Goal: Task Accomplishment & Management: Manage account settings

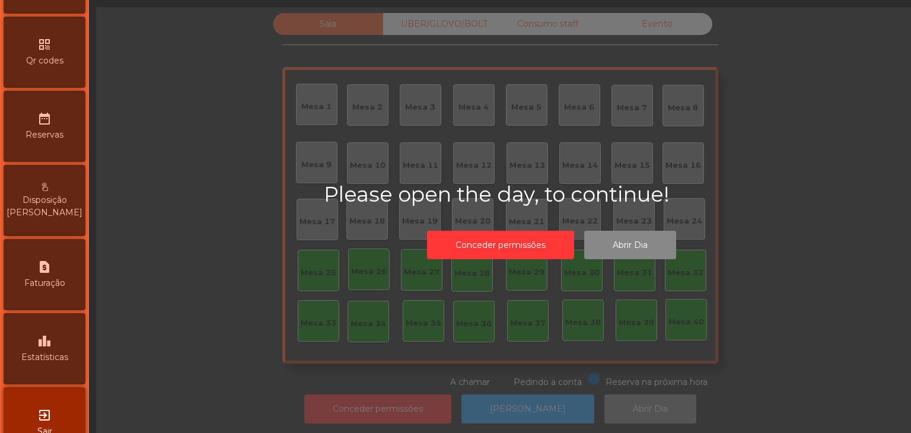
scroll to position [374, 0]
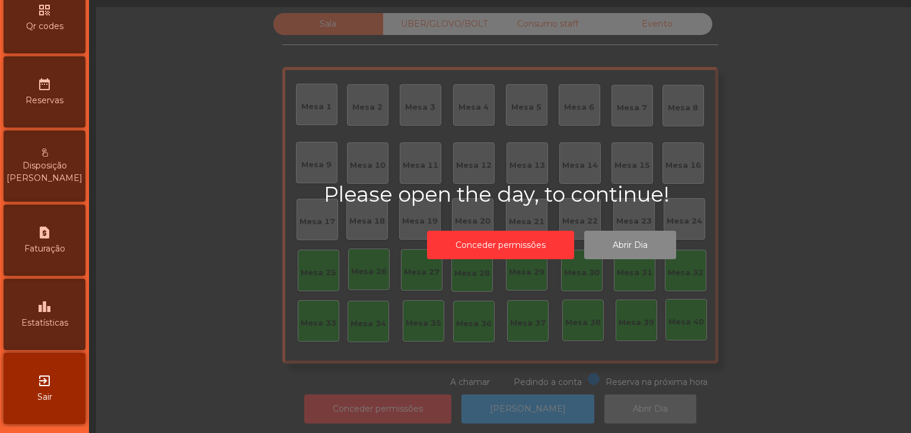
click at [50, 374] on icon "exit_to_app" at bounding box center [44, 381] width 14 height 14
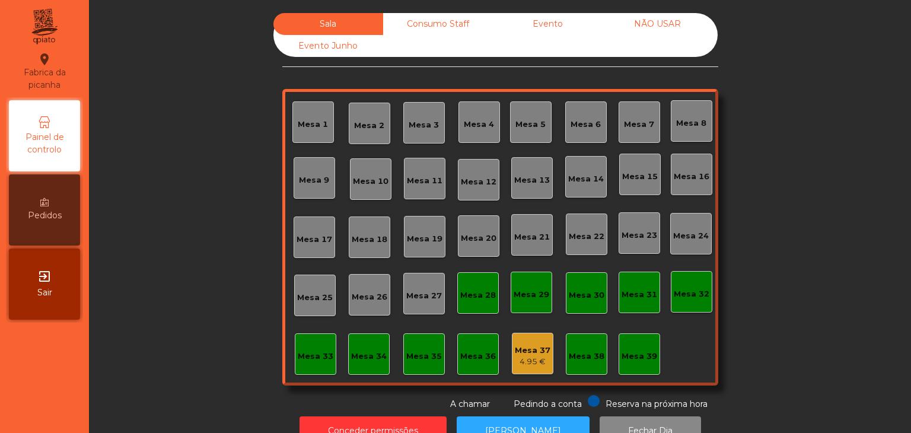
click at [464, 289] on div "Mesa 28" at bounding box center [478, 295] width 36 height 12
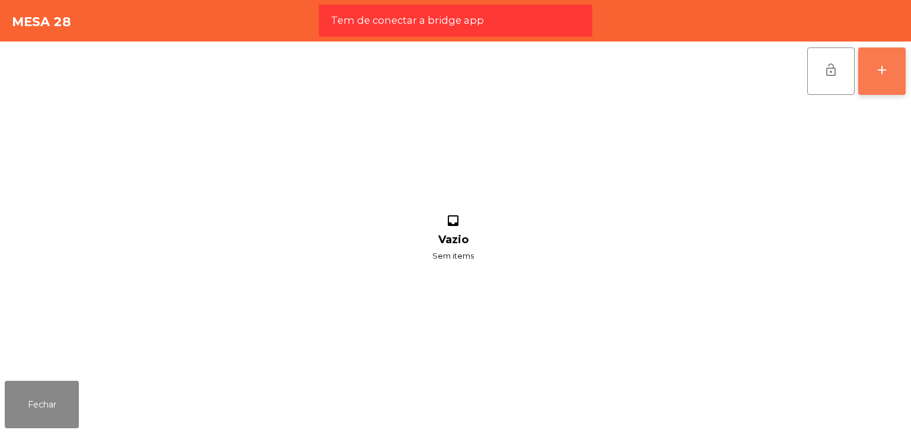
click at [868, 94] on button "add" at bounding box center [881, 70] width 47 height 47
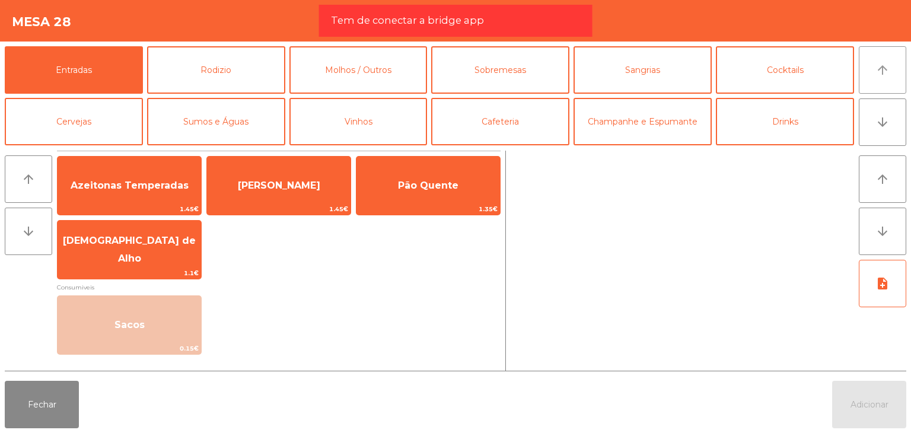
click at [873, 86] on button "arrow_upward" at bounding box center [882, 69] width 47 height 47
click at [874, 117] on button "arrow_downward" at bounding box center [882, 121] width 47 height 47
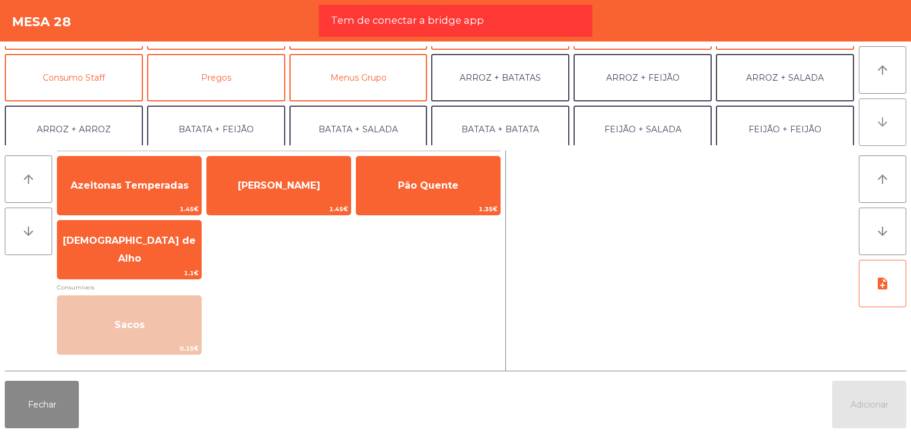
scroll to position [103, 0]
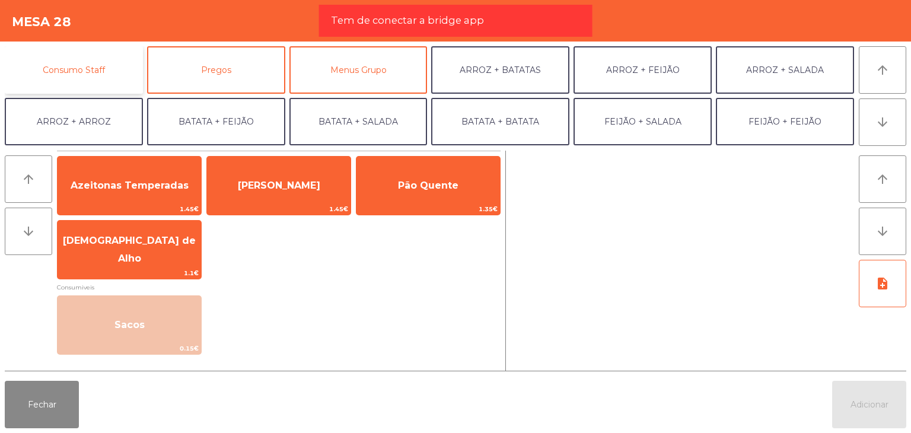
click at [77, 74] on button "Consumo Staff" at bounding box center [74, 69] width 138 height 47
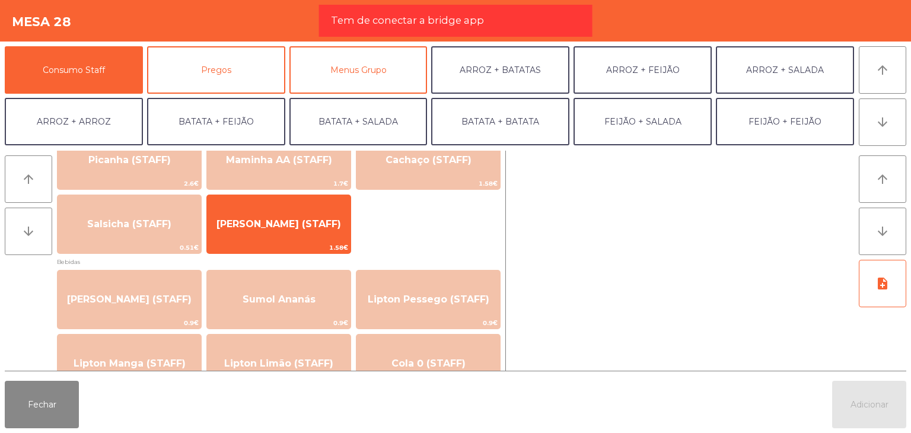
scroll to position [59, 0]
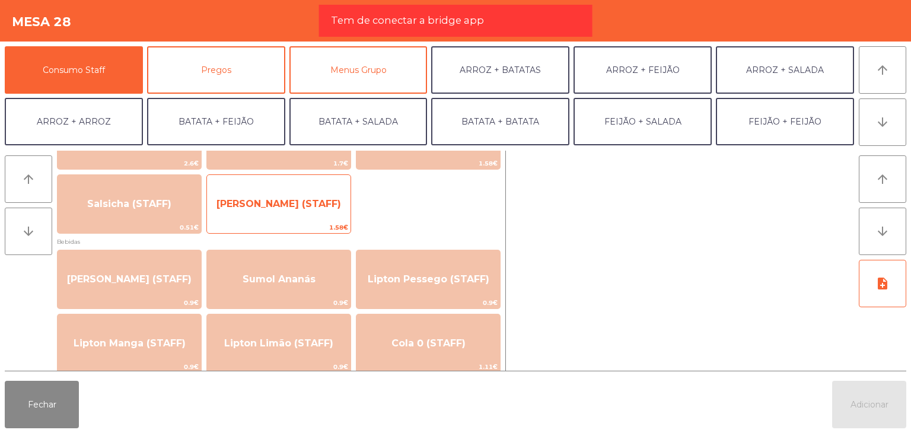
click at [256, 225] on span "1.58€" at bounding box center [279, 227] width 144 height 11
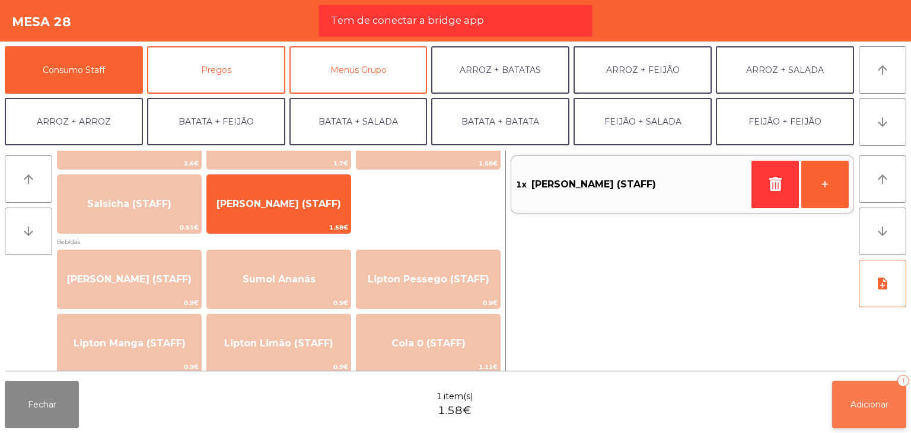
click at [855, 404] on span "Adicionar" at bounding box center [869, 404] width 38 height 11
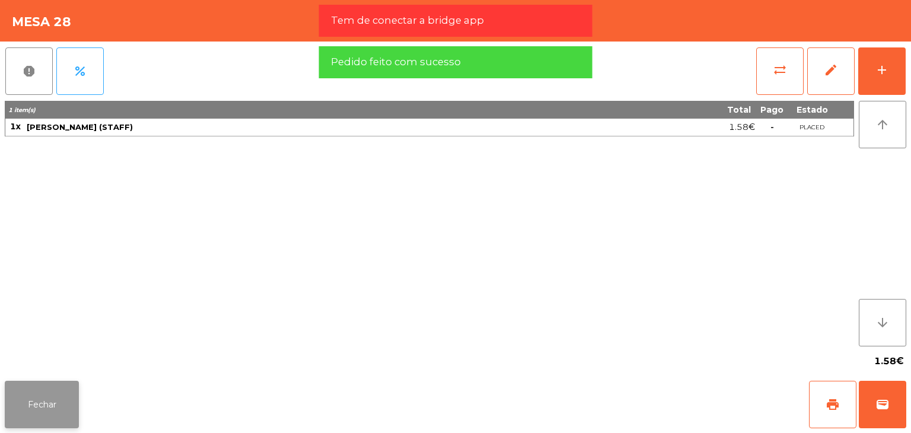
click at [48, 399] on button "Fechar" at bounding box center [42, 404] width 74 height 47
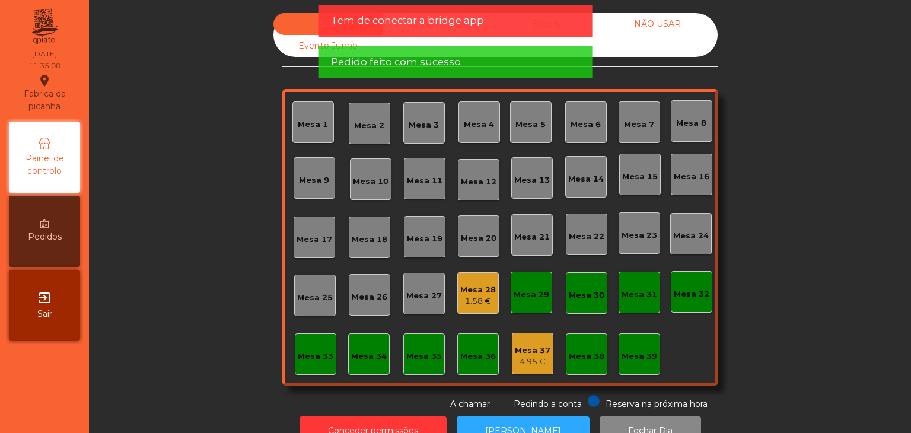
scroll to position [34, 0]
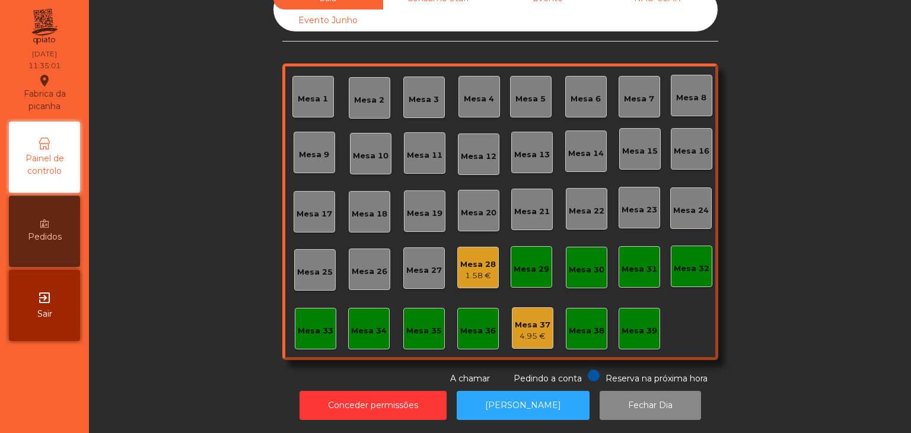
click at [474, 275] on div "Mesa 28 1.58 €" at bounding box center [478, 268] width 42 height 42
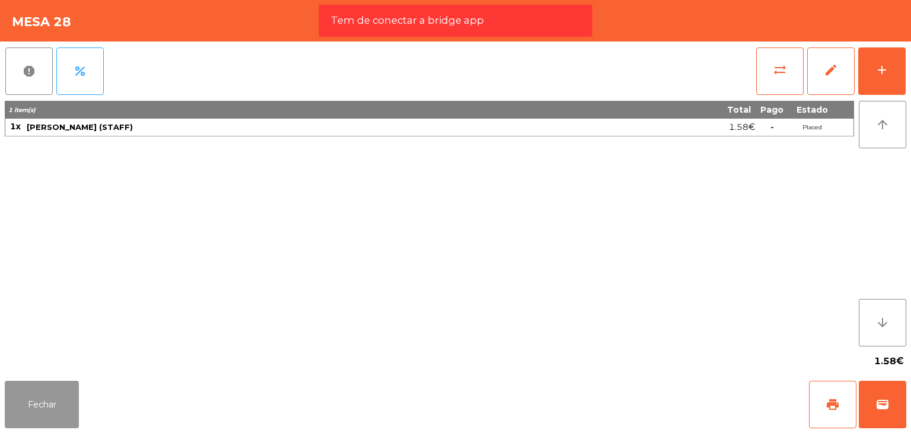
drag, startPoint x: 57, startPoint y: 404, endPoint x: 159, endPoint y: 403, distance: 102.0
click at [58, 403] on button "Fechar" at bounding box center [42, 404] width 74 height 47
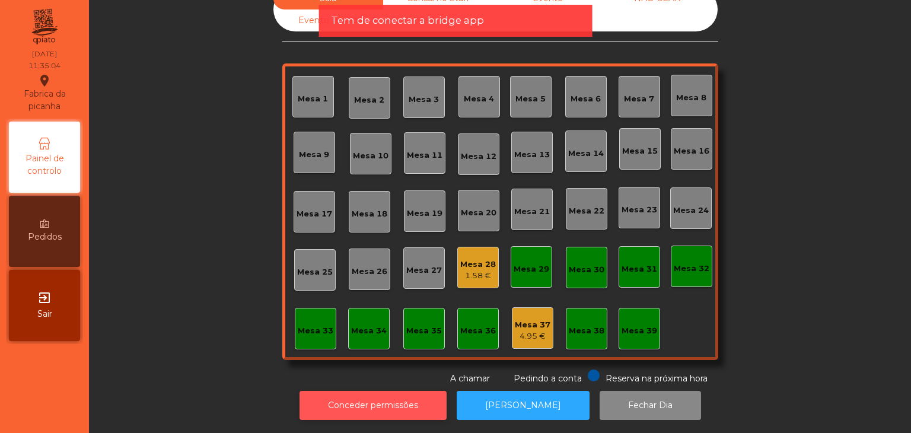
click at [412, 398] on button "Conceder permissões" at bounding box center [372, 405] width 147 height 29
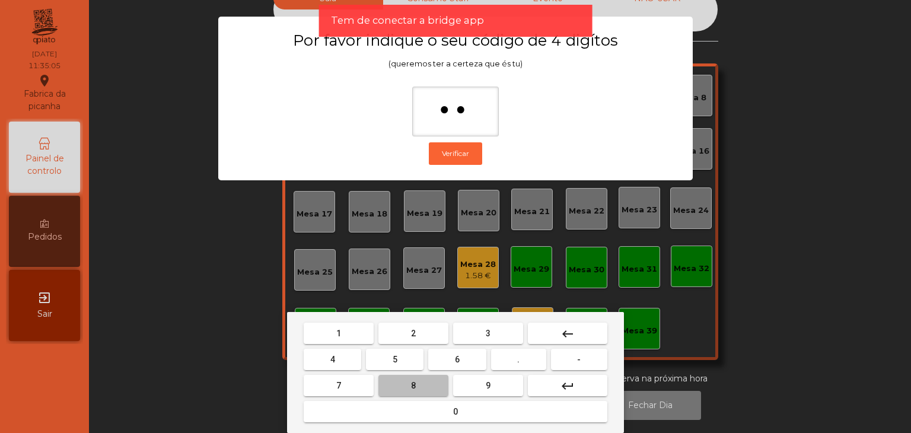
type input "***"
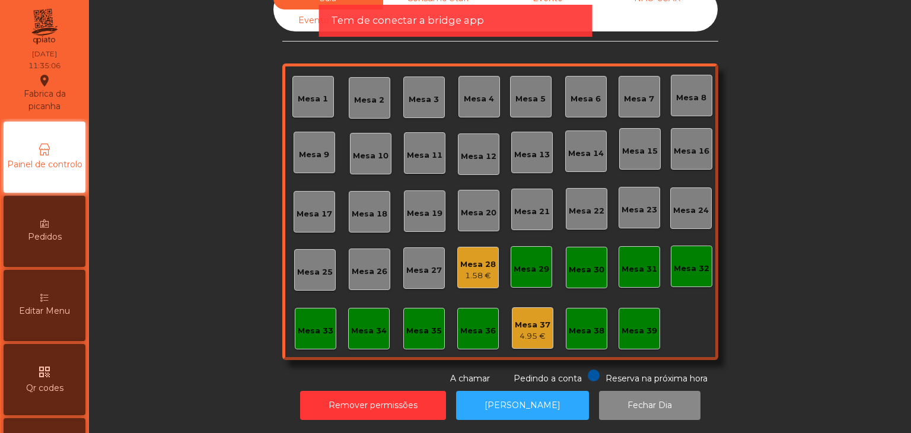
click at [463, 273] on div "Mesa 28 1.58 €" at bounding box center [478, 268] width 42 height 42
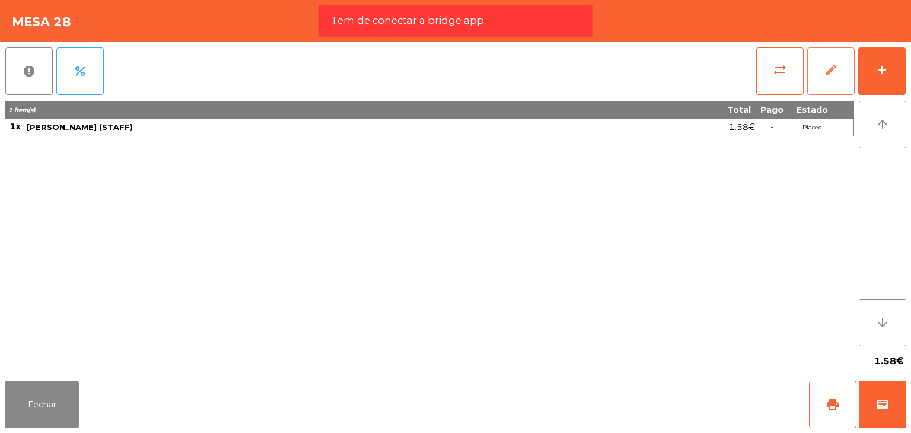
click at [823, 78] on button "edit" at bounding box center [830, 70] width 47 height 47
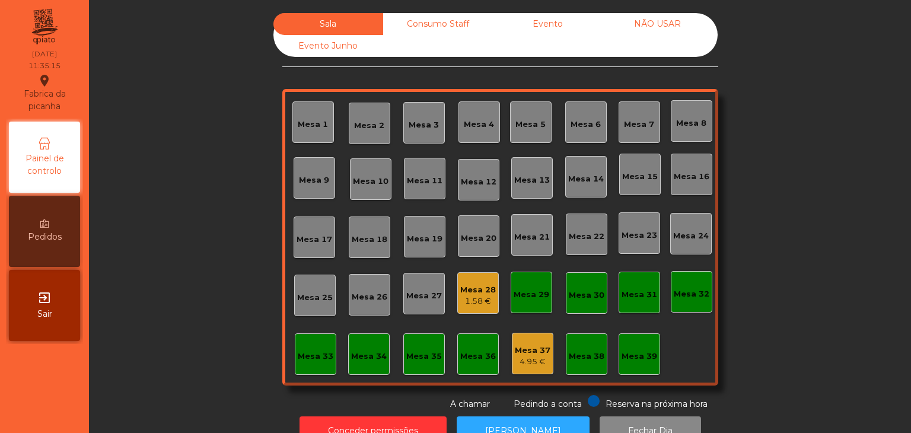
click at [399, 415] on div "Conceder permissões Abrir Gaveta Fechar Dia" at bounding box center [500, 430] width 790 height 41
click at [400, 417] on button "Conceder permissões" at bounding box center [372, 430] width 147 height 29
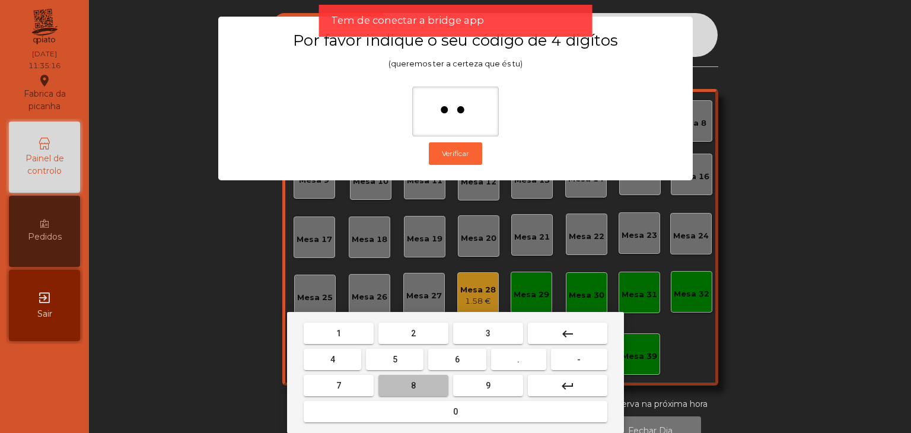
type input "***"
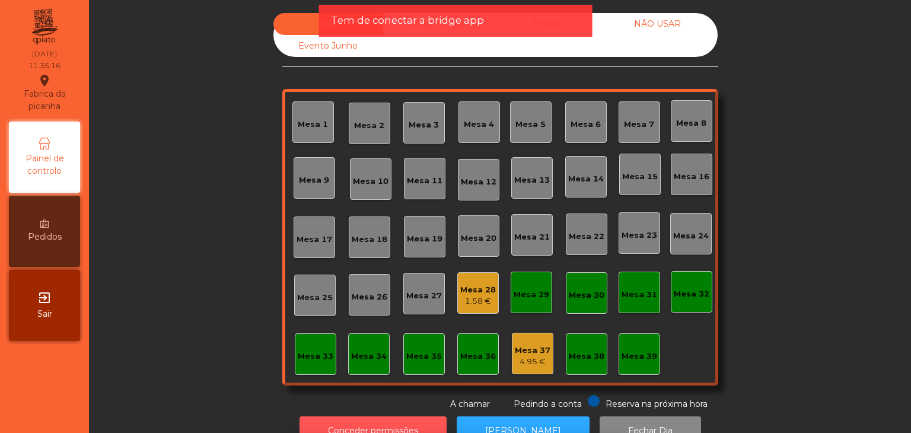
scroll to position [21, 0]
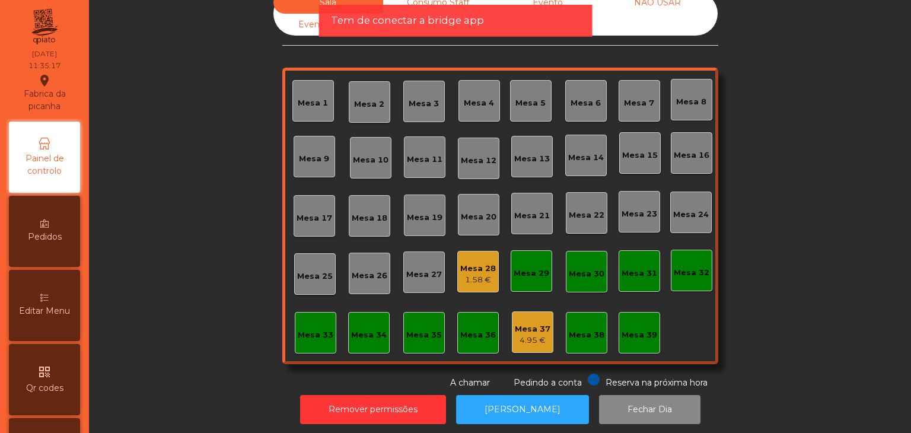
click at [466, 270] on div "Mesa 28" at bounding box center [478, 269] width 36 height 12
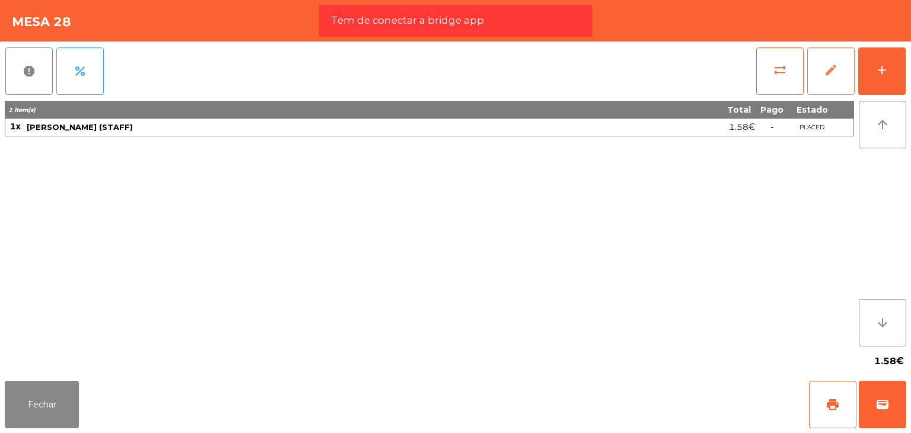
click at [842, 63] on button "edit" at bounding box center [830, 70] width 47 height 47
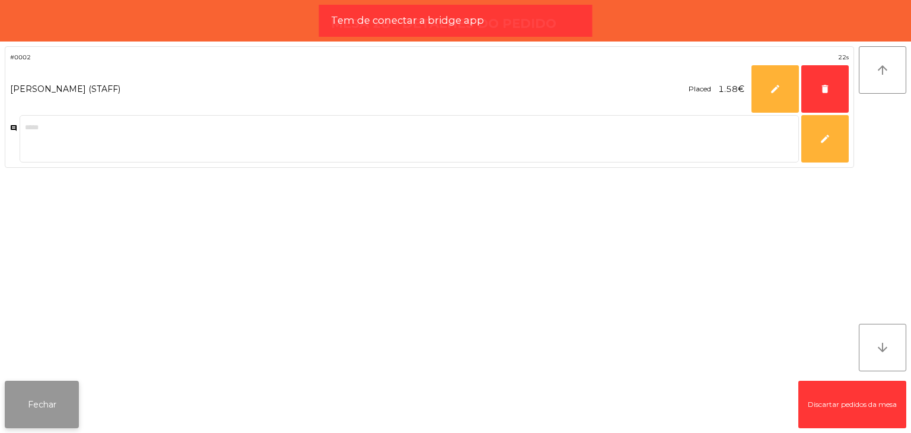
click at [55, 392] on button "Fechar" at bounding box center [42, 404] width 74 height 47
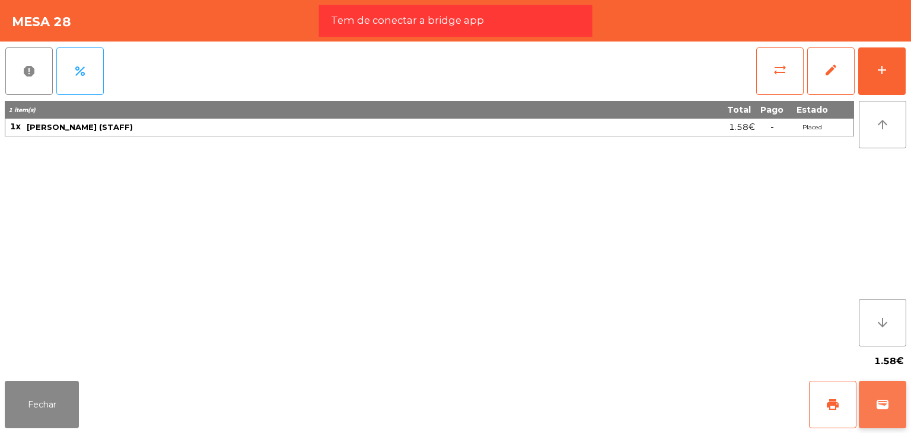
click at [882, 404] on span "wallet" at bounding box center [882, 404] width 14 height 14
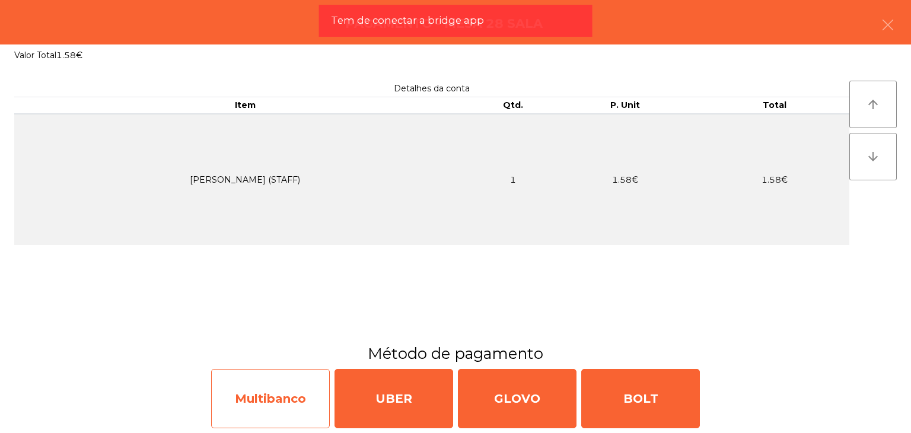
click at [291, 393] on div "Multibanco" at bounding box center [270, 398] width 119 height 59
select select "**"
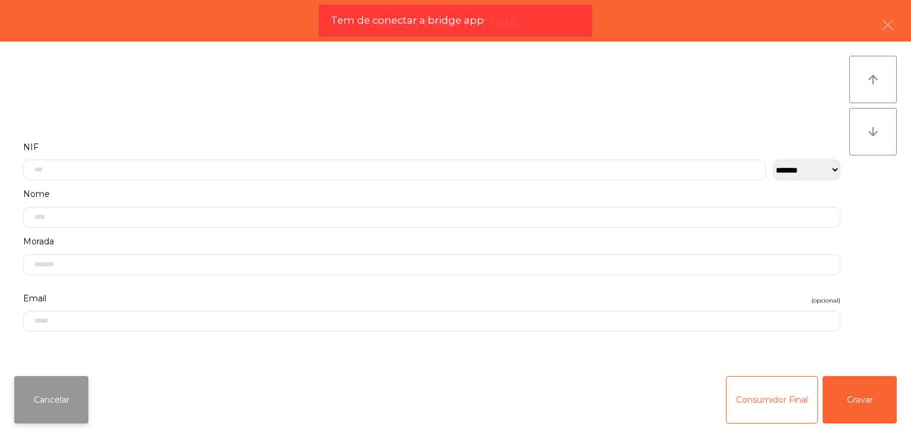
click at [79, 411] on button "Cancelar" at bounding box center [51, 399] width 74 height 47
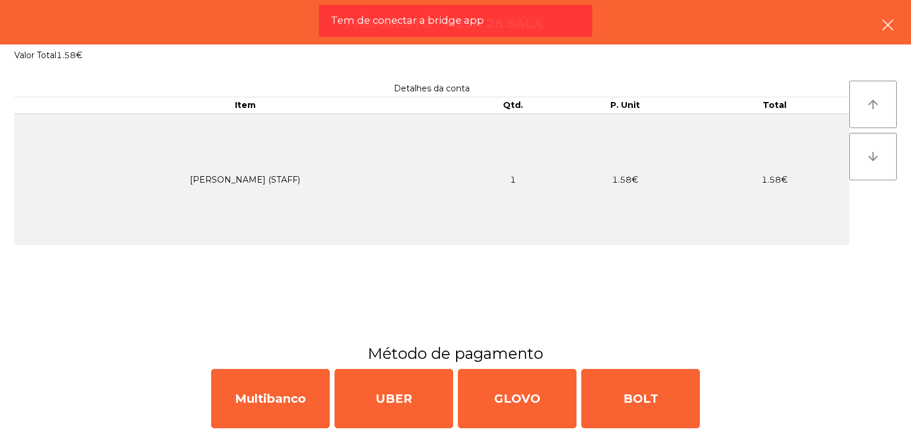
click at [894, 20] on icon "button" at bounding box center [888, 25] width 14 height 14
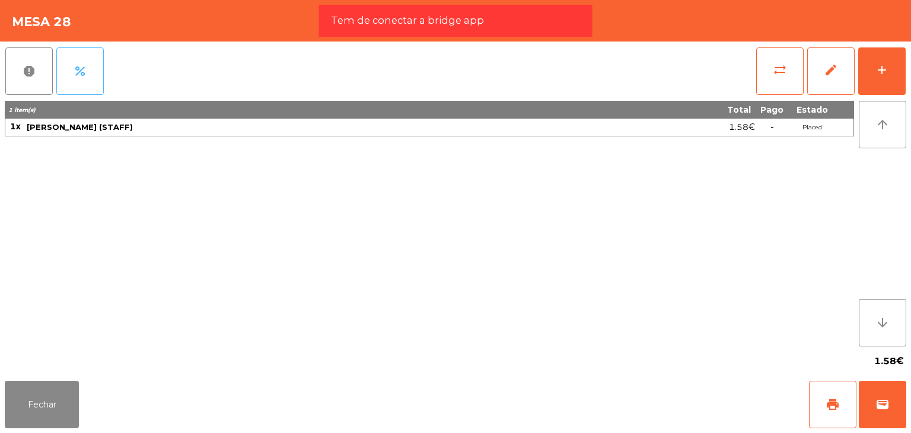
click at [78, 78] on span "percent" at bounding box center [80, 71] width 14 height 14
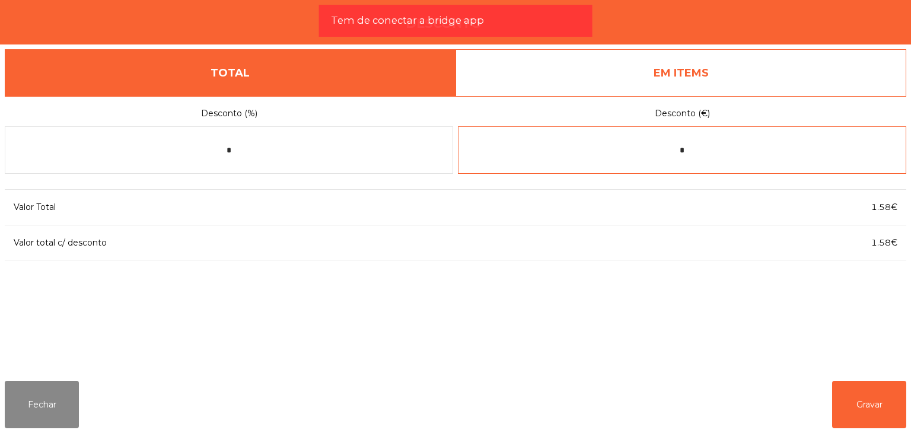
click at [649, 155] on input "*" at bounding box center [682, 149] width 448 height 47
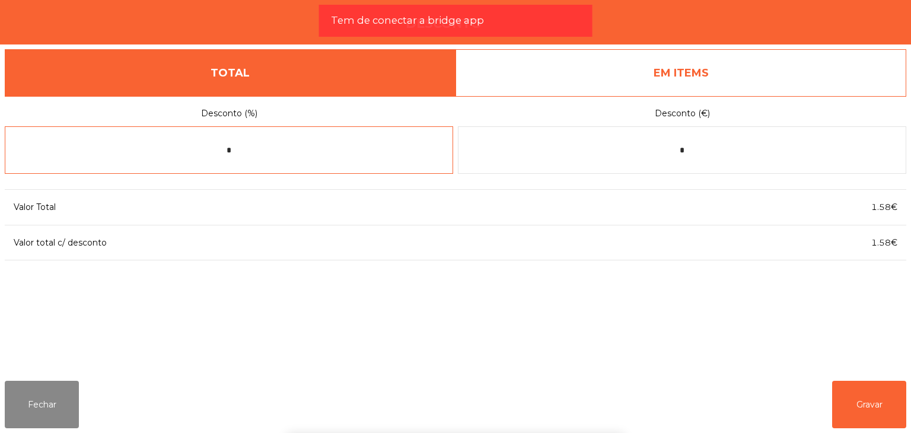
click at [247, 153] on input "*" at bounding box center [229, 149] width 448 height 47
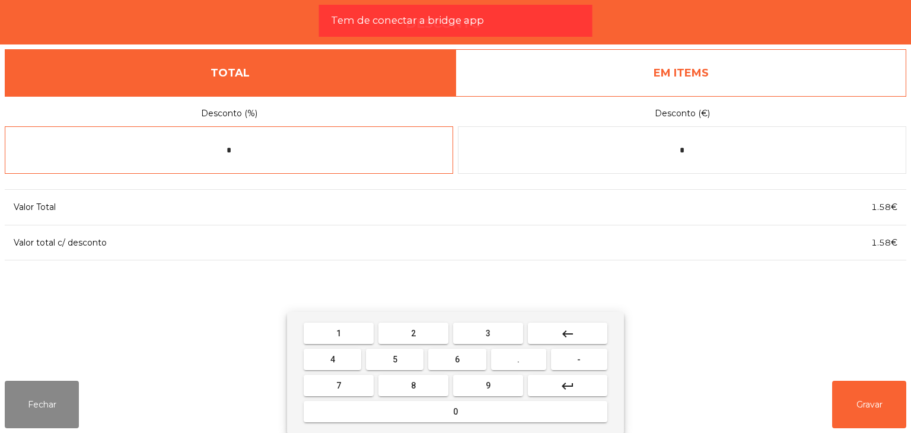
click at [247, 153] on input "*" at bounding box center [229, 149] width 448 height 47
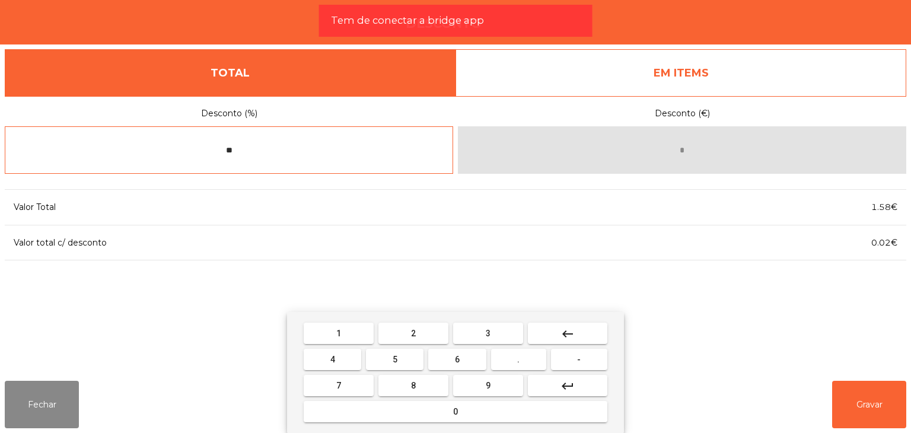
type input "**"
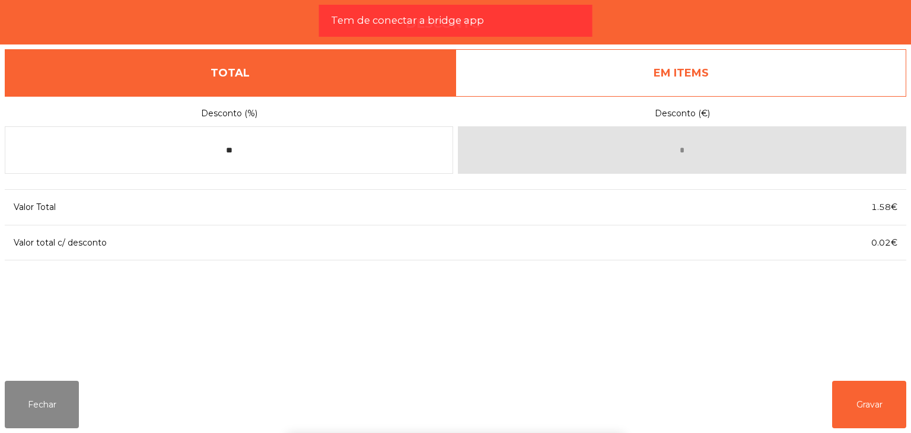
click at [824, 294] on div "Desconto (%) ** Desconto (€) * Valor Total 1.58€ Valor total c/ desconto 0.02€" at bounding box center [455, 233] width 901 height 275
click at [875, 403] on button "Gravar" at bounding box center [869, 404] width 74 height 47
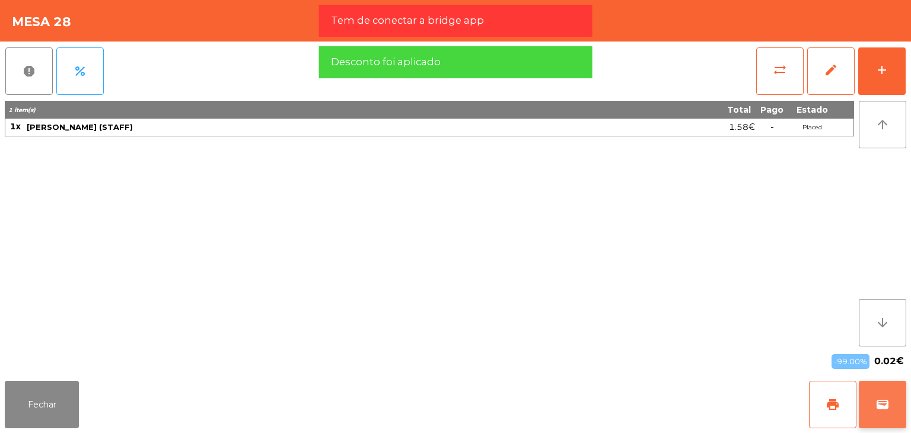
click at [894, 401] on button "wallet" at bounding box center [882, 404] width 47 height 47
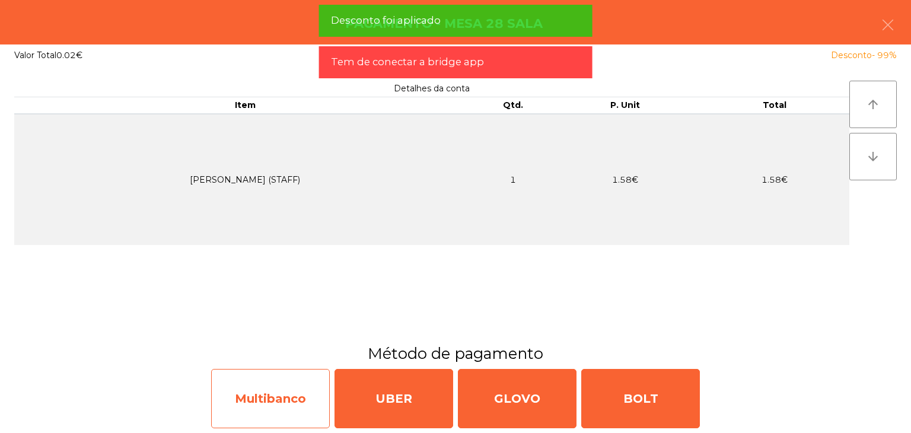
click at [307, 404] on div "Multibanco" at bounding box center [270, 398] width 119 height 59
select select "**"
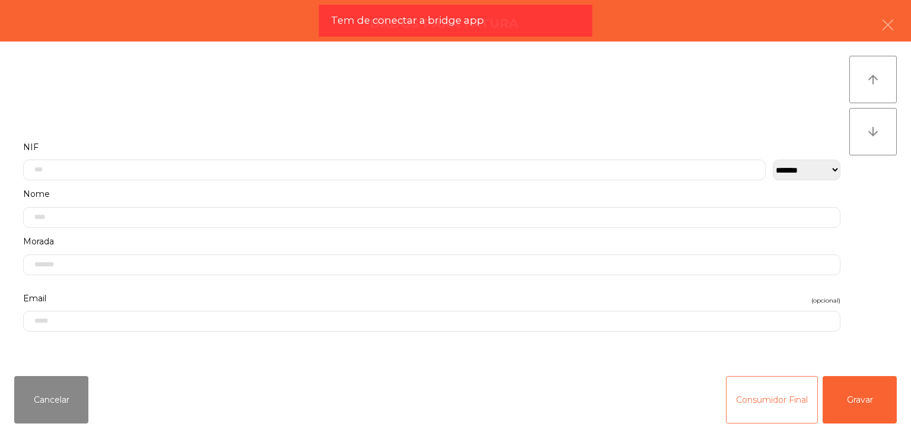
click at [777, 407] on button "Consumidor Final" at bounding box center [772, 399] width 92 height 47
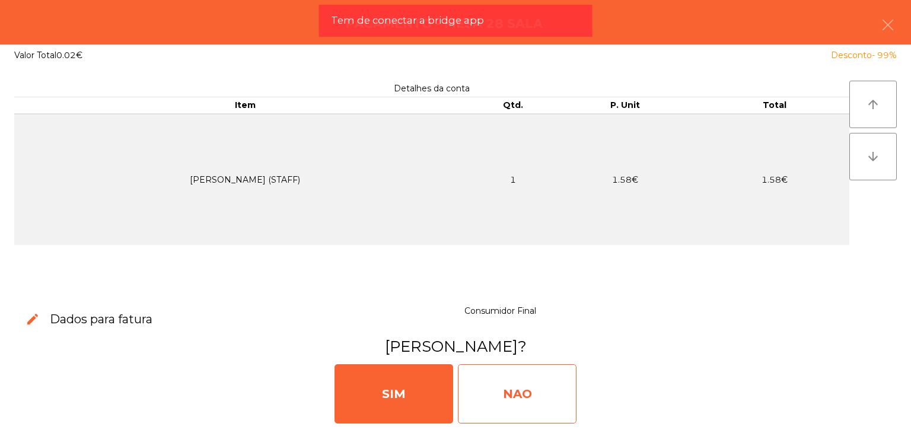
click at [528, 381] on div "NAO" at bounding box center [517, 393] width 119 height 59
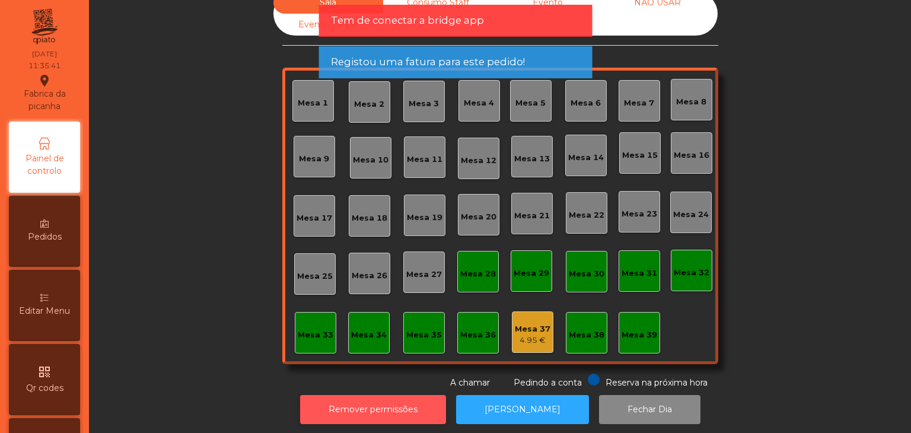
click at [380, 412] on button "Remover permissões" at bounding box center [373, 409] width 146 height 29
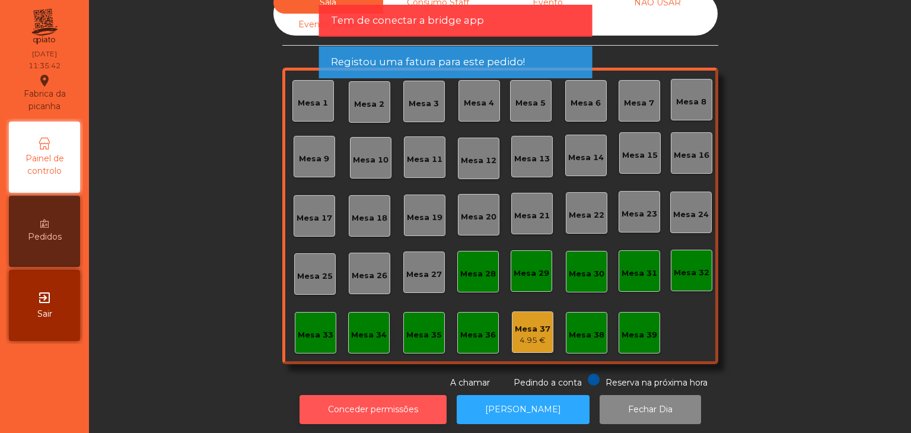
click at [379, 412] on button "Conceder permissões" at bounding box center [372, 409] width 147 height 29
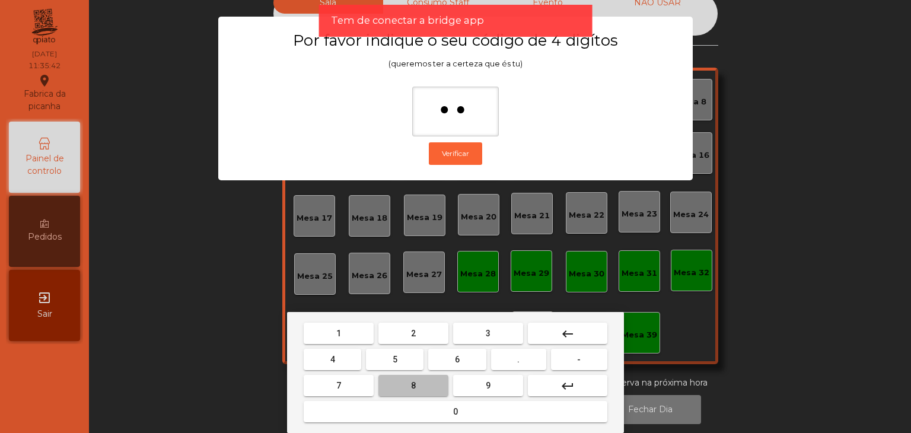
type input "***"
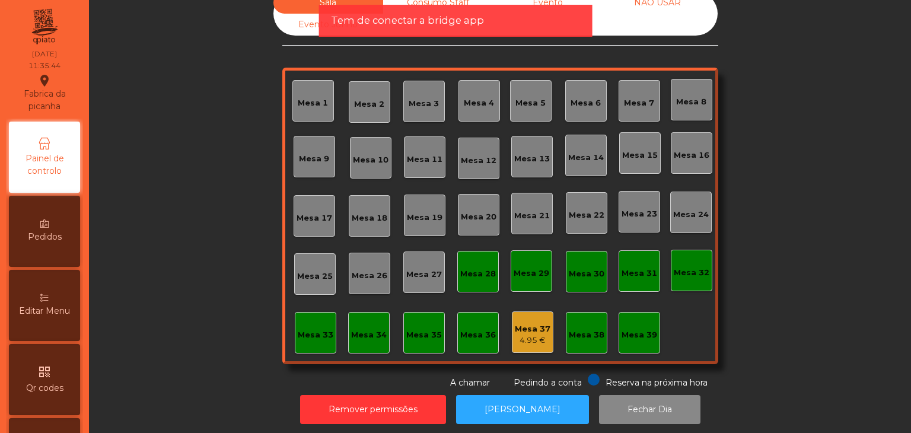
click at [63, 321] on div "Editar Menu" at bounding box center [44, 305] width 71 height 71
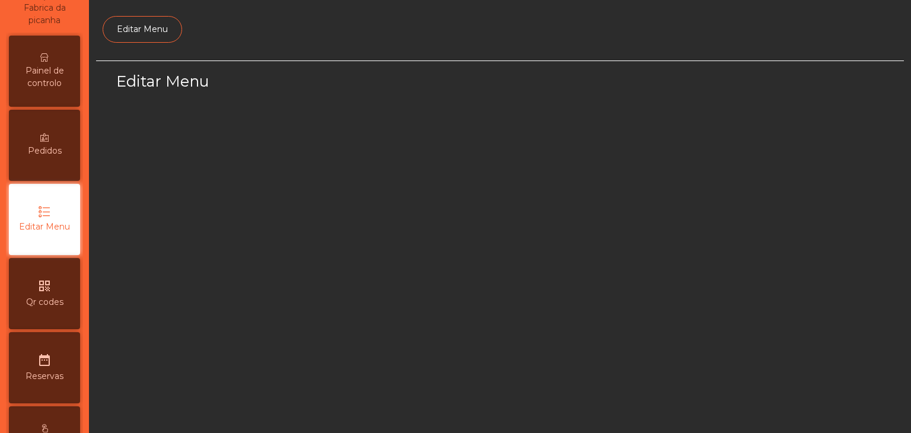
select select "*"
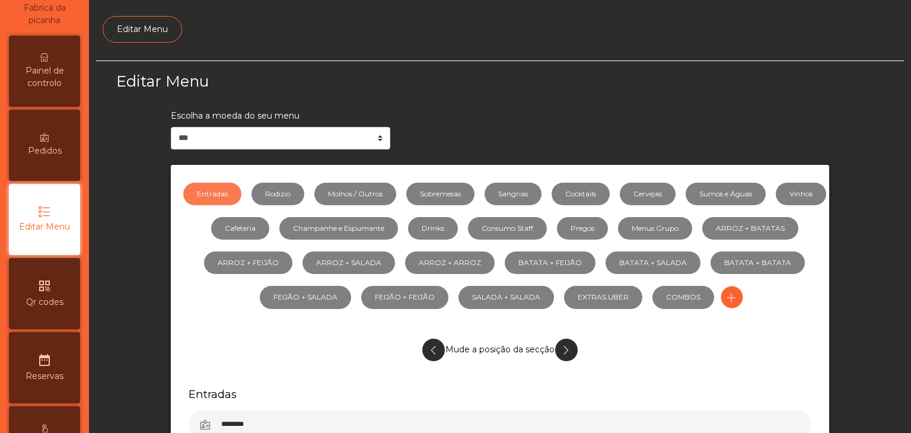
scroll to position [89, 0]
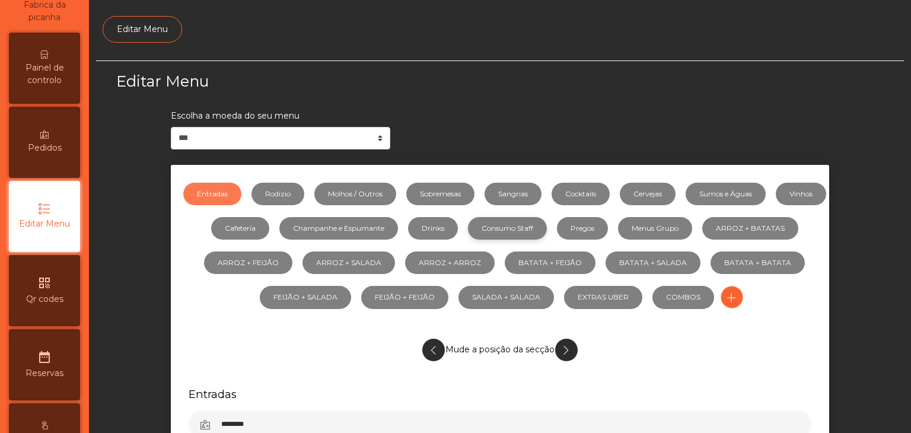
click at [547, 225] on link "Consumo Staff" at bounding box center [507, 228] width 79 height 23
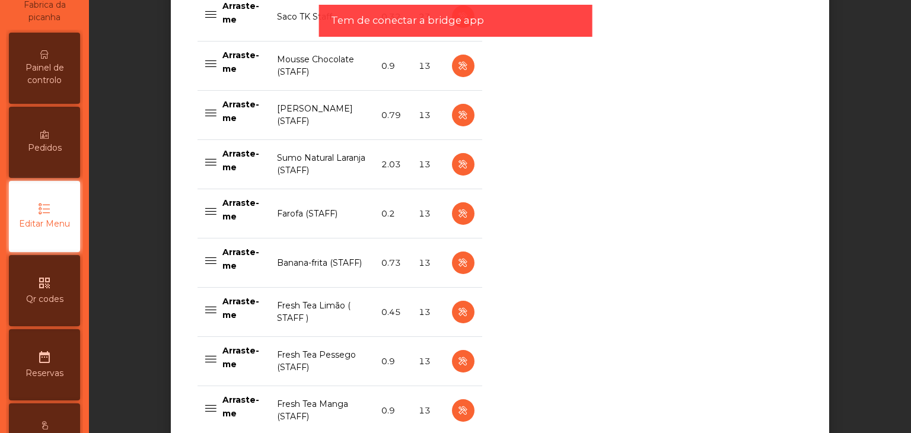
scroll to position [2309, 0]
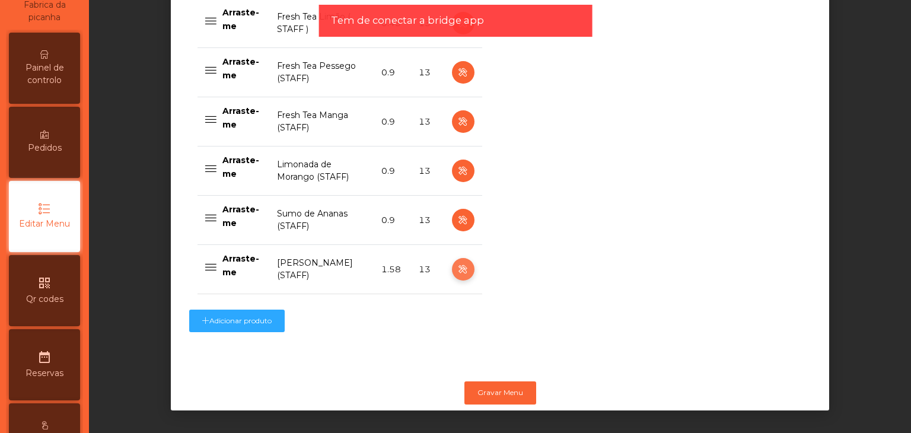
click at [462, 262] on icon "button" at bounding box center [463, 269] width 14 height 15
select select "**"
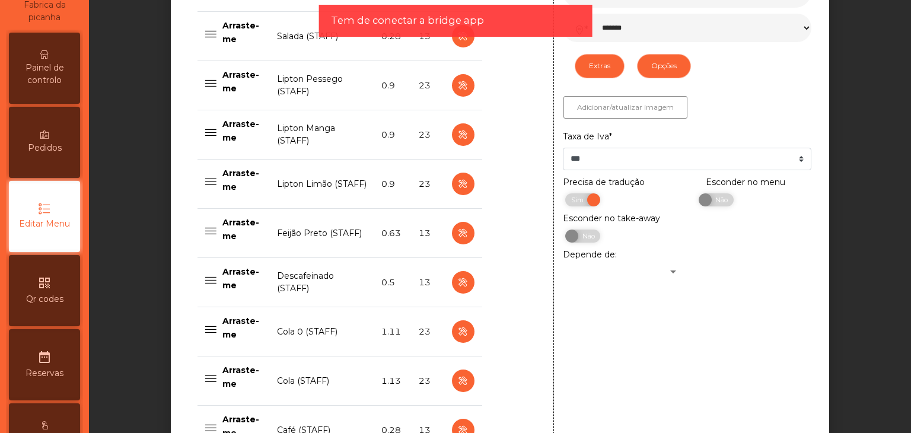
scroll to position [530, 0]
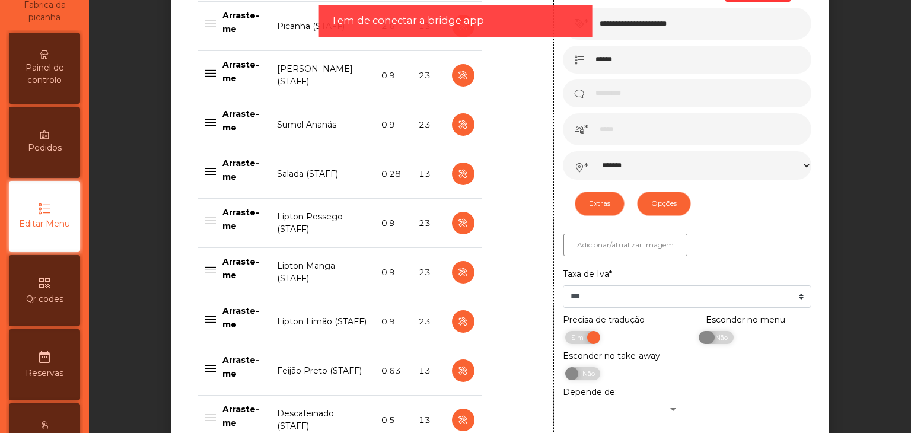
click at [712, 338] on span "Não" at bounding box center [720, 337] width 30 height 13
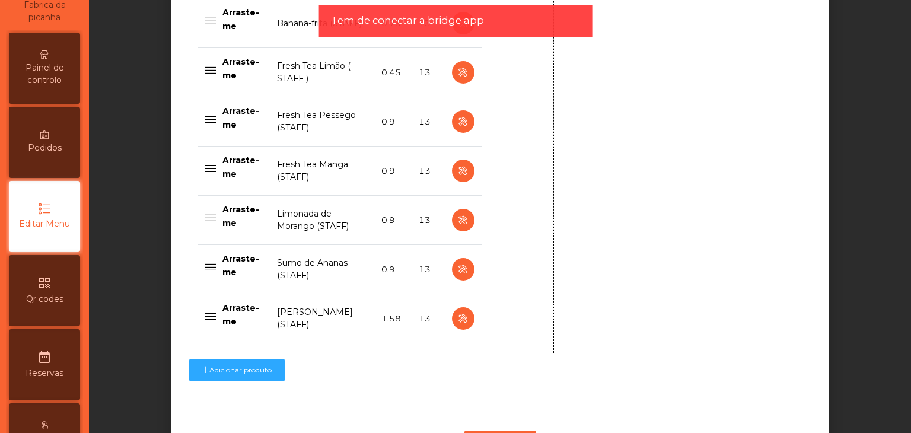
scroll to position [2309, 0]
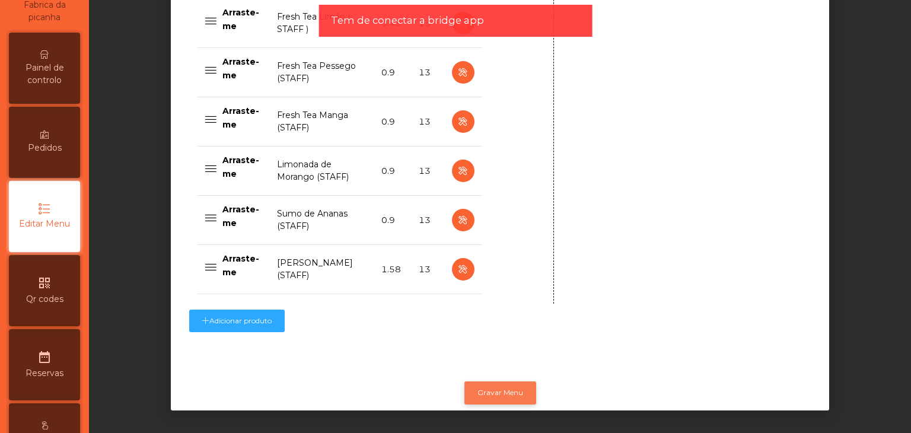
click at [496, 381] on button "Gravar Menu" at bounding box center [500, 392] width 72 height 23
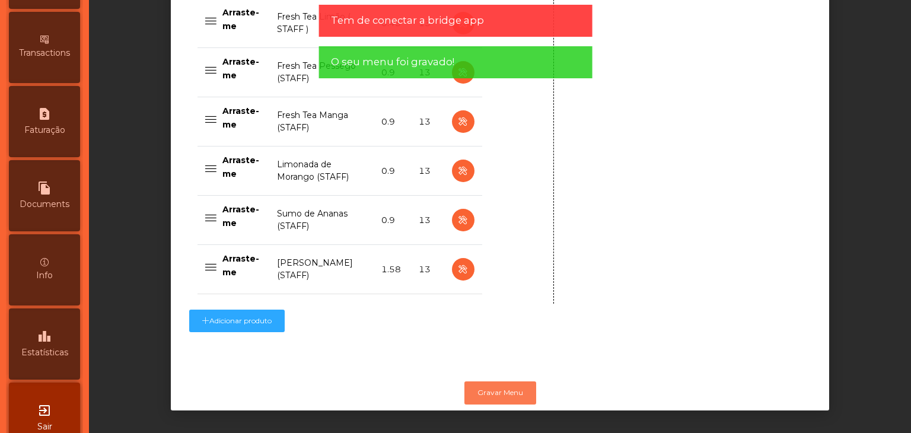
scroll to position [584, 0]
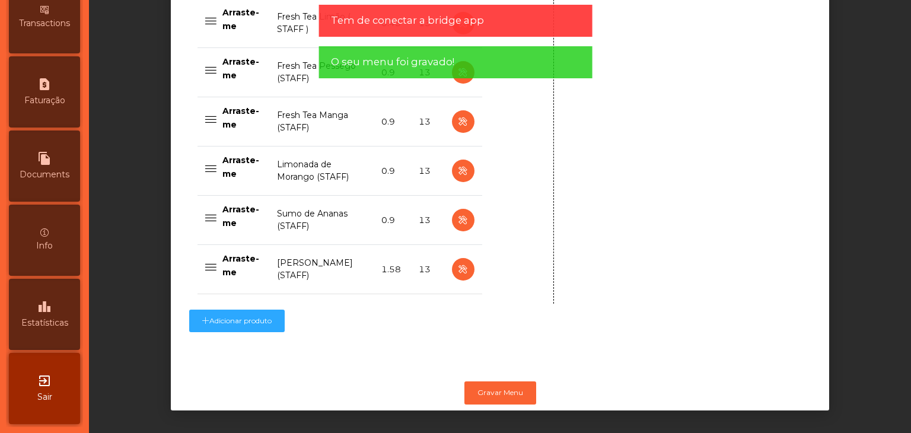
click at [65, 373] on div "exit_to_app Sair" at bounding box center [44, 388] width 71 height 71
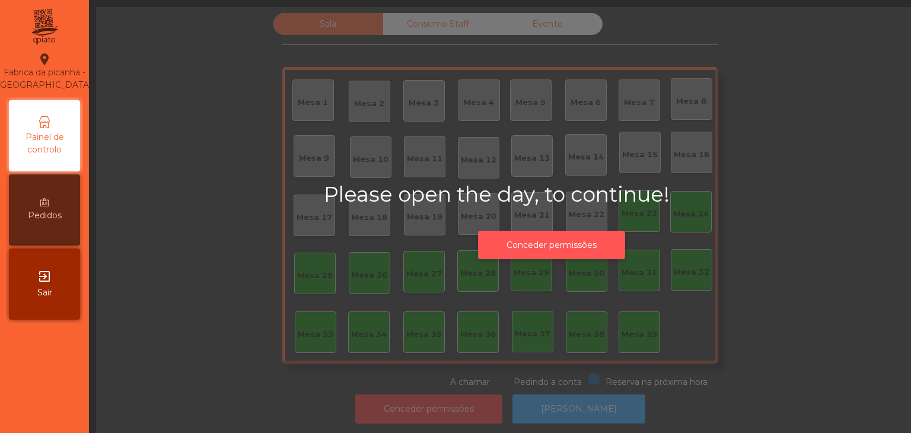
click at [562, 250] on button "Conceder permissões" at bounding box center [551, 245] width 147 height 29
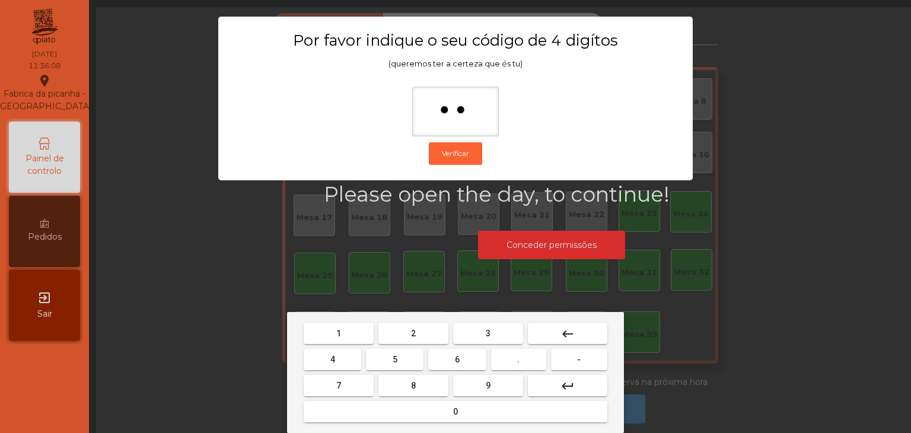
type input "***"
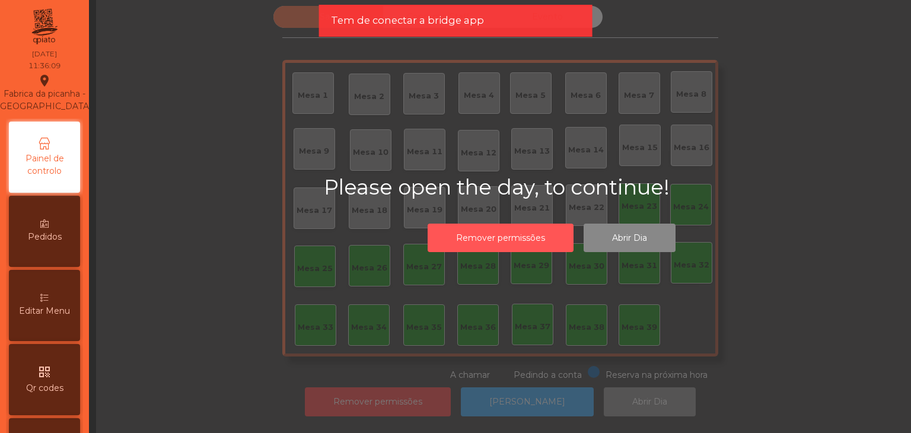
scroll to position [16, 0]
click at [53, 298] on div "Editar Menu" at bounding box center [44, 305] width 71 height 71
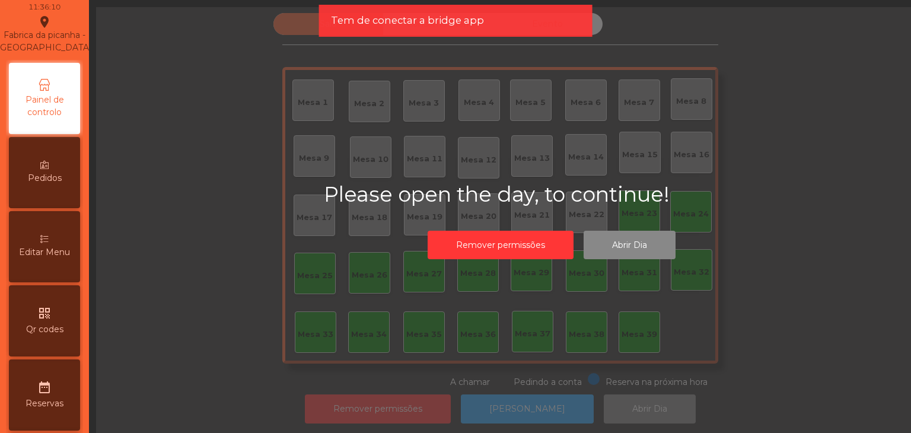
select select "*"
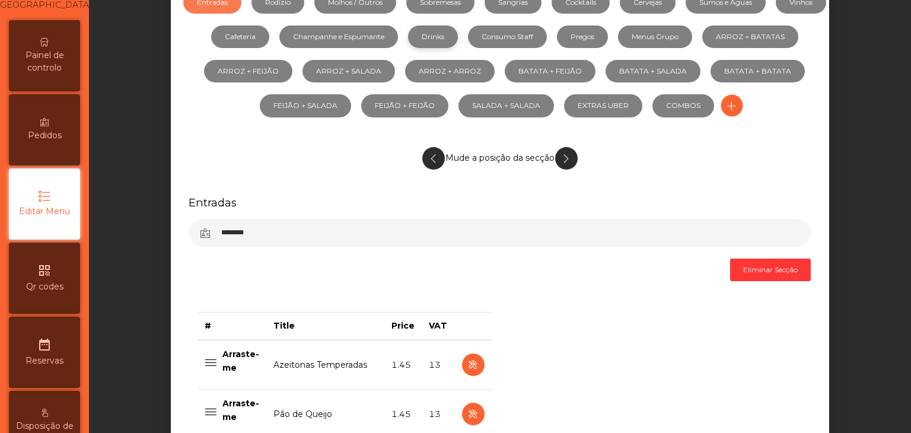
scroll to position [119, 0]
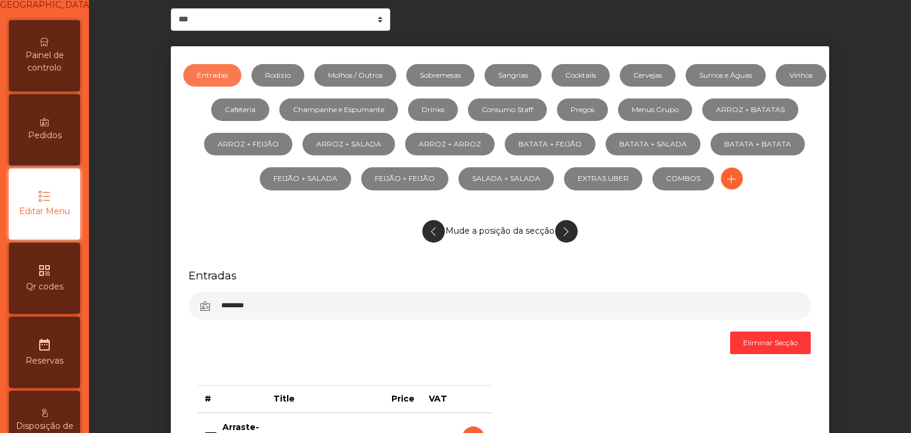
click at [547, 95] on li "Consumo Staff" at bounding box center [502, 110] width 89 height 34
click at [547, 106] on link "Consumo Staff" at bounding box center [507, 109] width 79 height 23
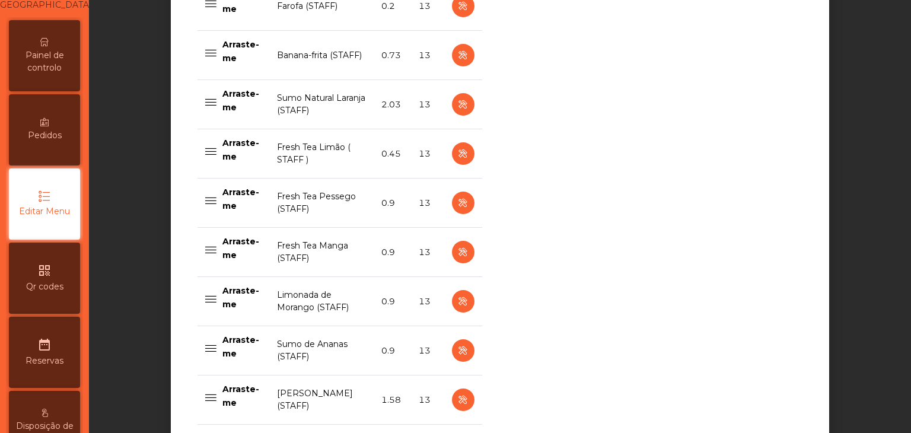
scroll to position [2254, 0]
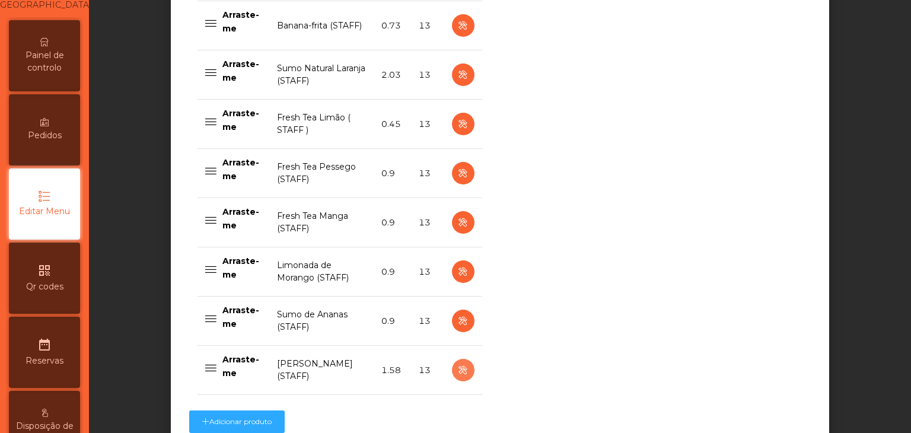
click at [456, 370] on icon "button" at bounding box center [463, 370] width 14 height 15
select select "**"
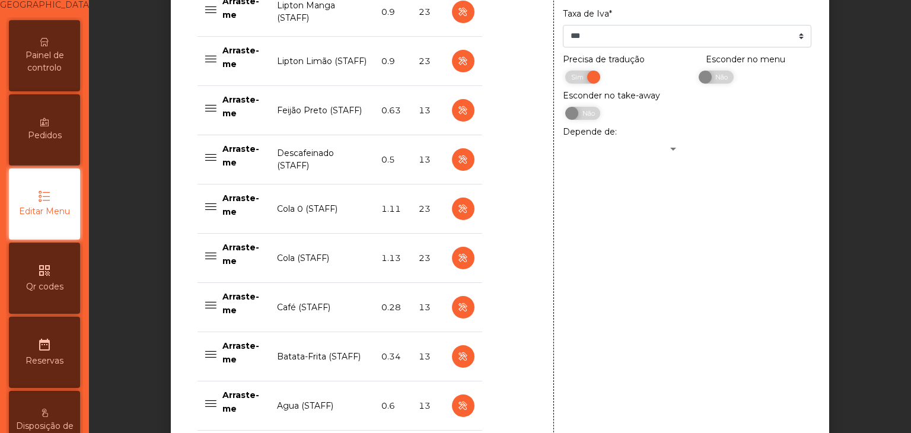
drag, startPoint x: 910, startPoint y: 359, endPoint x: 870, endPoint y: 151, distance: 212.6
click at [877, 148] on div "**********" at bounding box center [500, 216] width 822 height 433
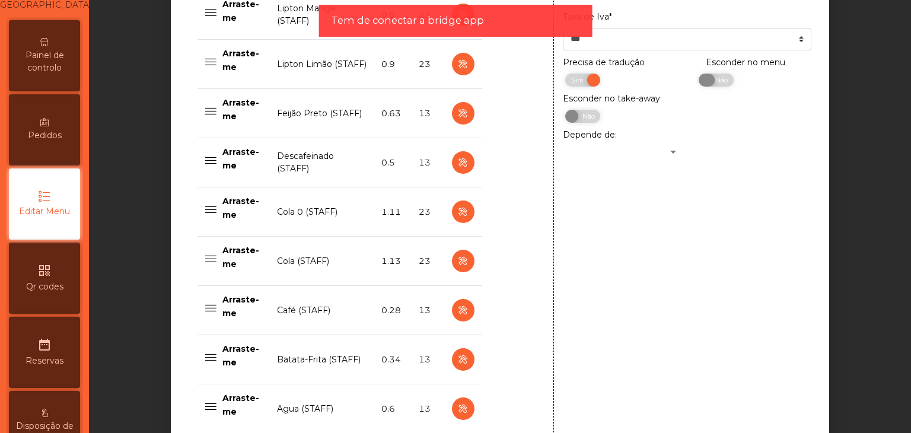
click at [708, 85] on div "Sim Não" at bounding box center [704, 80] width 59 height 13
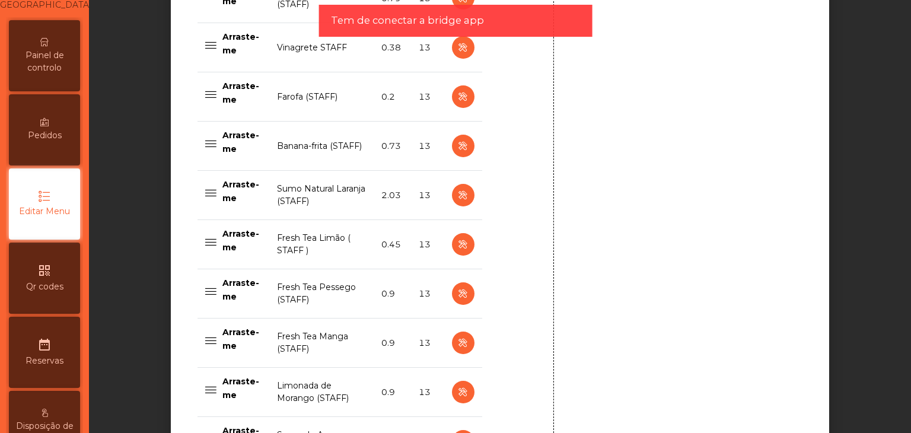
scroll to position [2358, 0]
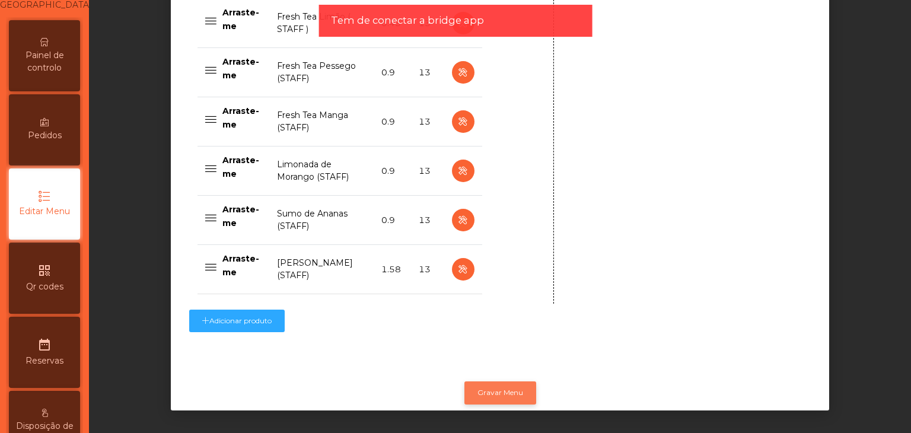
click at [473, 388] on button "Gravar Menu" at bounding box center [500, 392] width 72 height 23
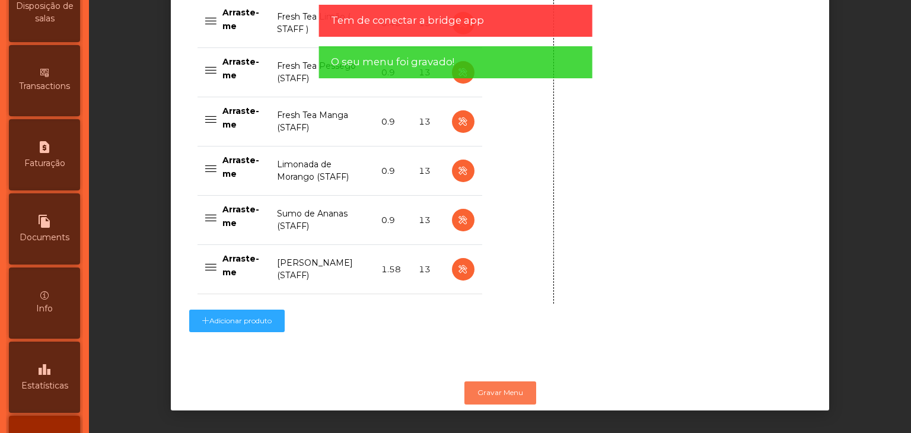
scroll to position [597, 0]
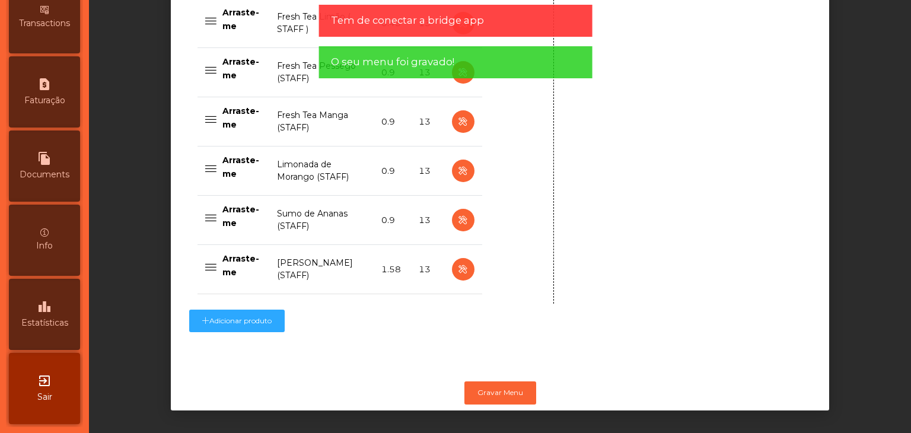
click at [50, 401] on span "Sair" at bounding box center [44, 397] width 15 height 12
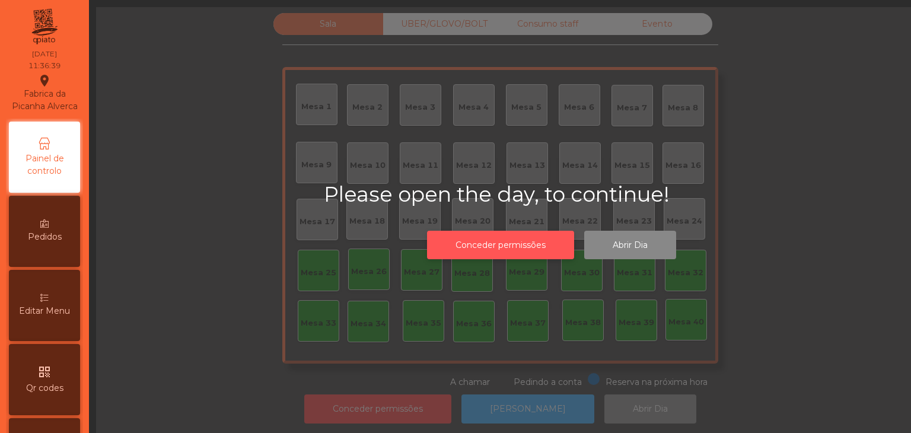
click at [496, 243] on button "Conceder permissões" at bounding box center [500, 245] width 147 height 29
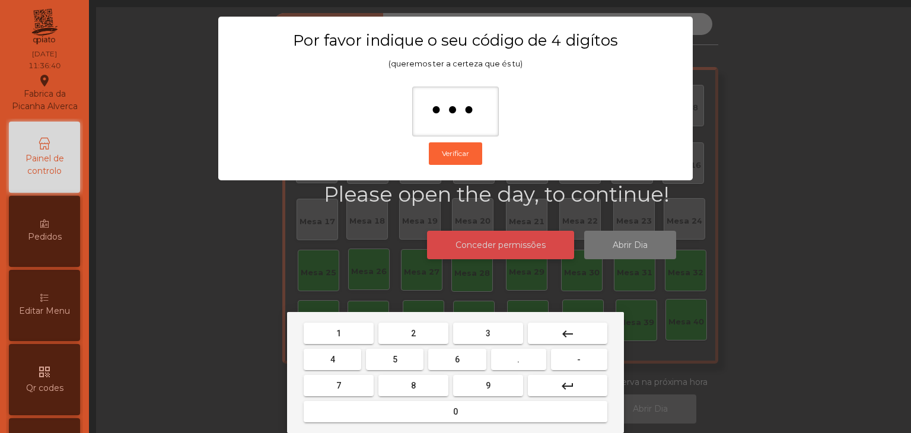
type input "****"
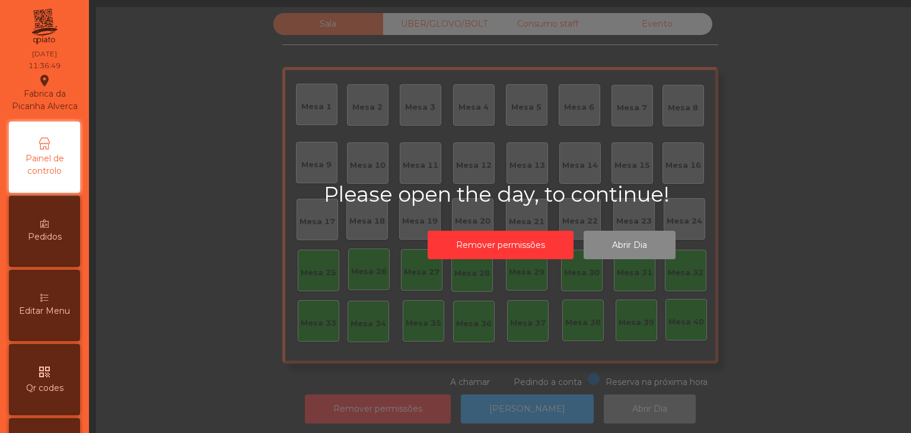
click at [55, 317] on span "Editar Menu" at bounding box center [44, 311] width 51 height 12
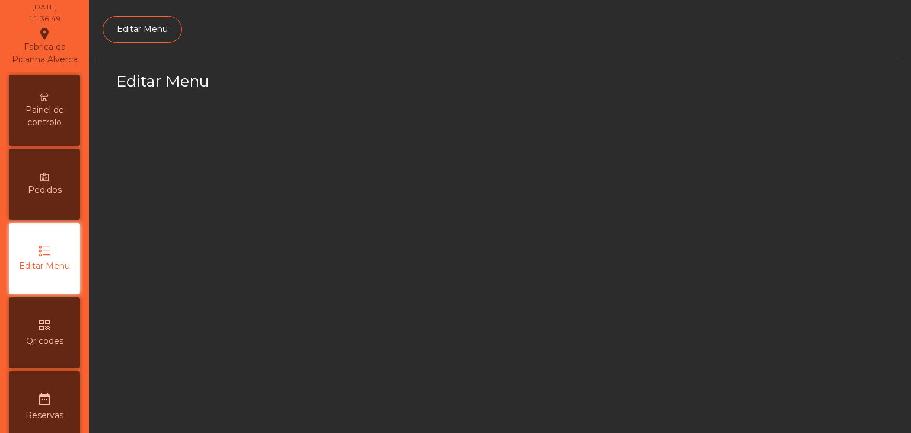
select select "*"
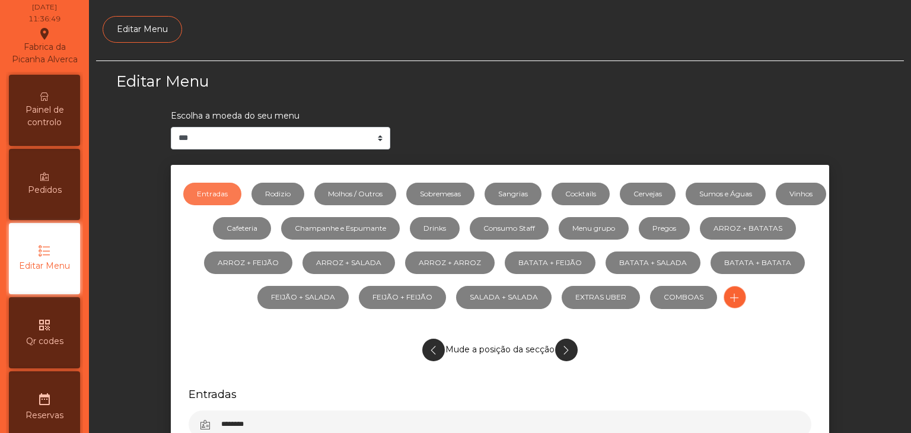
scroll to position [101, 0]
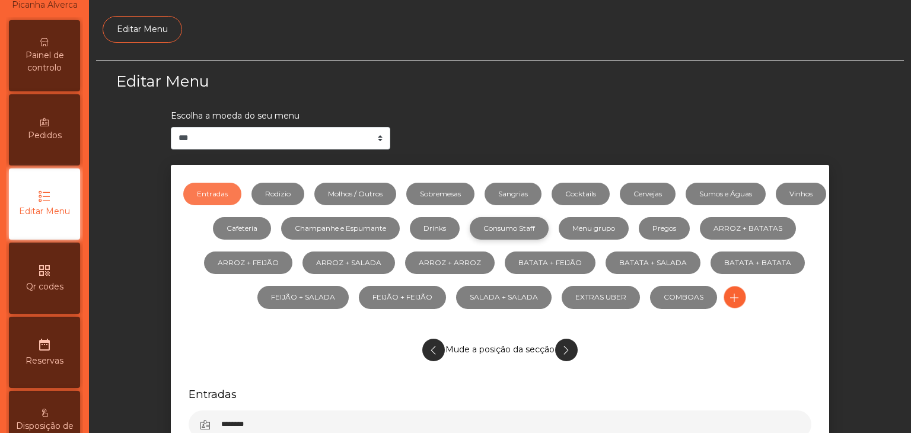
click at [549, 233] on link "Consumo Staff" at bounding box center [509, 228] width 79 height 23
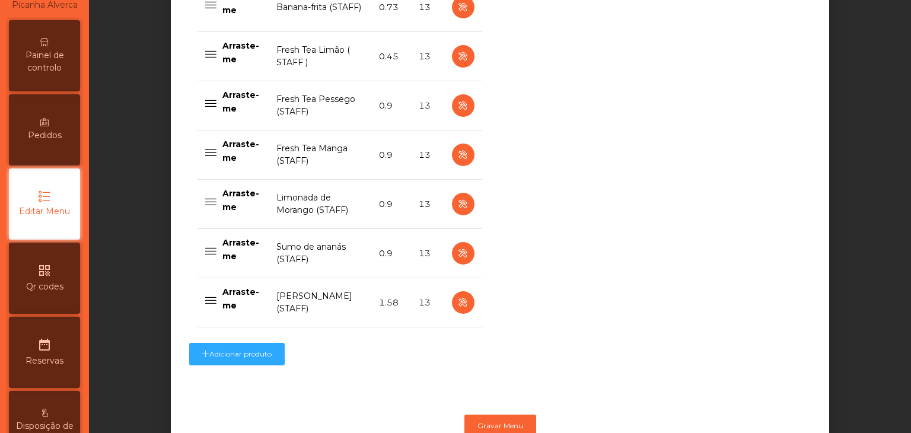
scroll to position [2260, 0]
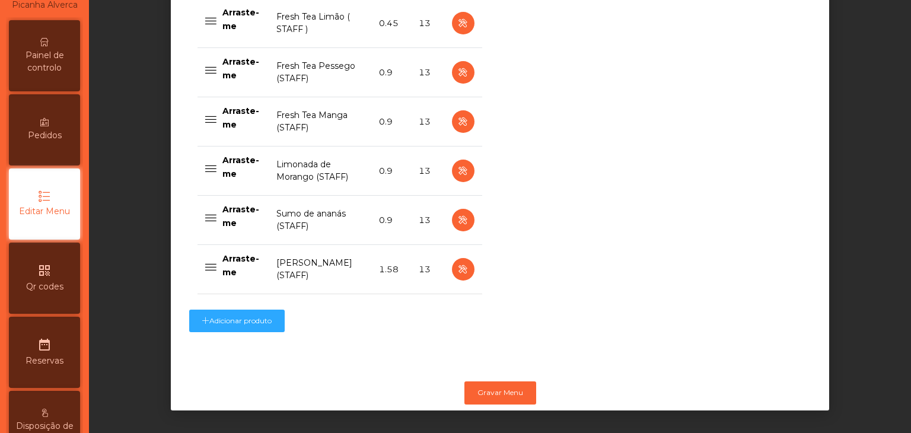
click at [461, 272] on td at bounding box center [463, 269] width 38 height 49
click at [462, 267] on icon "button" at bounding box center [463, 269] width 14 height 15
select select "**"
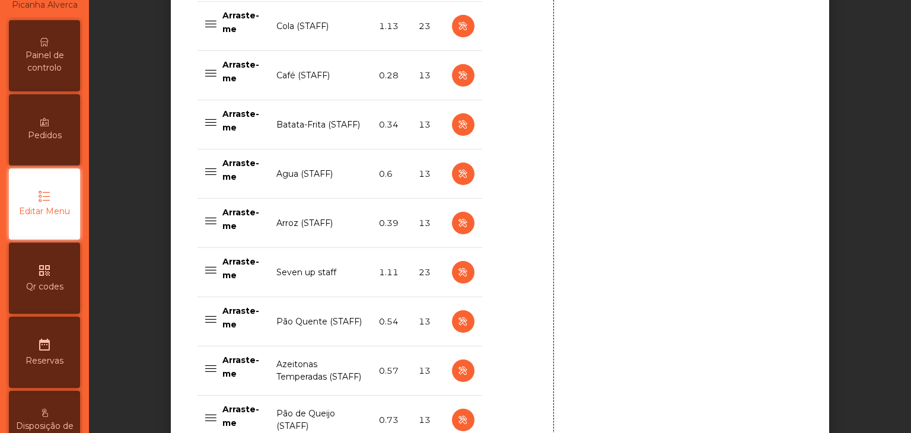
scroll to position [868, 0]
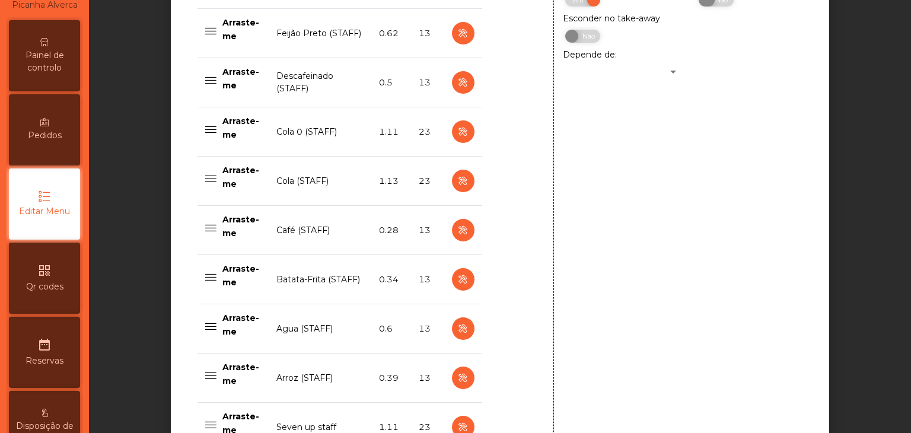
click at [702, 5] on span at bounding box center [707, -1] width 16 height 13
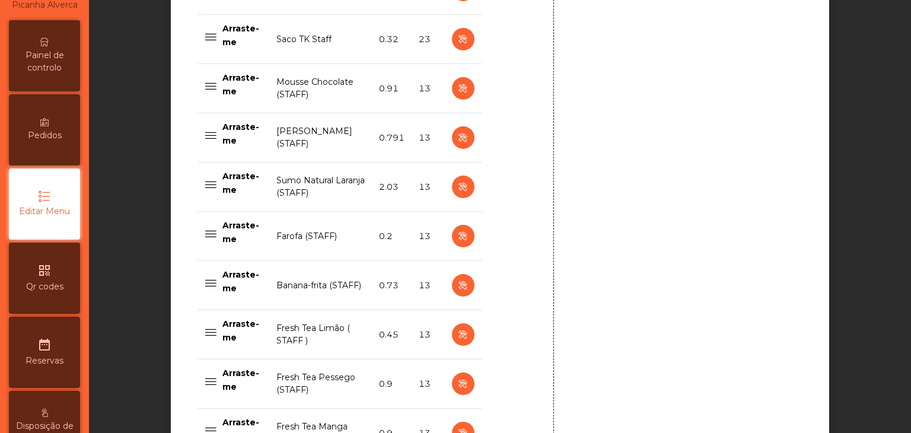
scroll to position [2260, 0]
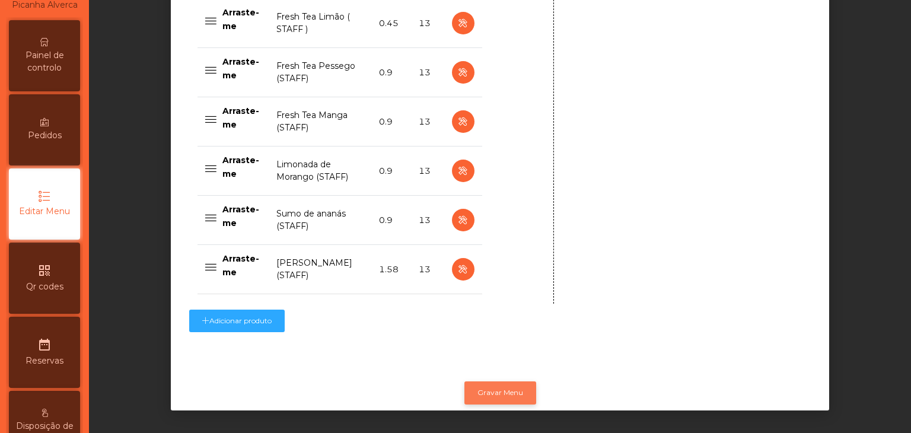
click at [485, 385] on button "Gravar Menu" at bounding box center [500, 392] width 72 height 23
click at [498, 388] on button "Gravar Menu" at bounding box center [500, 392] width 72 height 23
